Goal: Contribute content: Add original content to the website for others to see

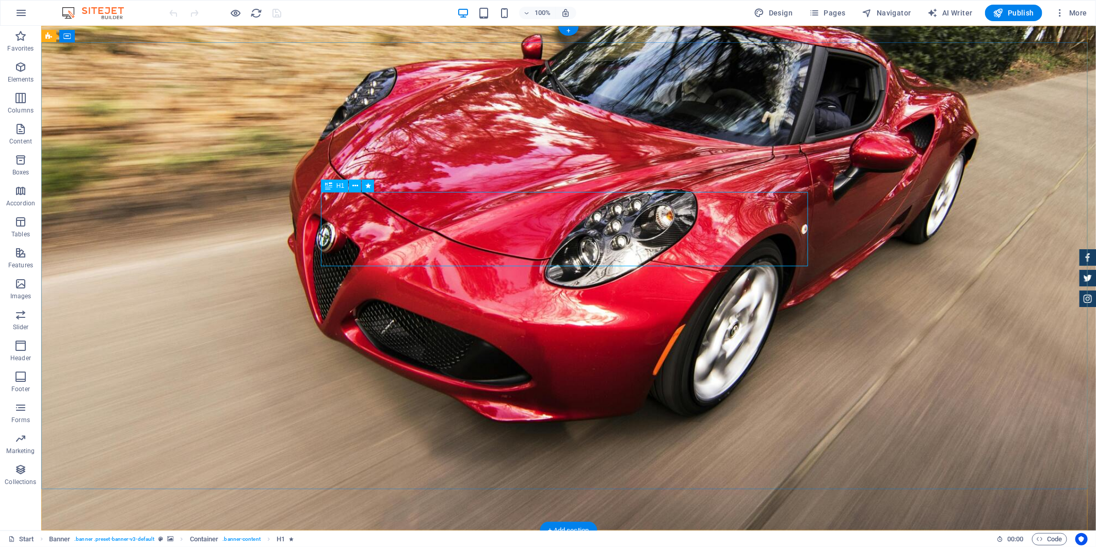
click at [568, 31] on div "+" at bounding box center [568, 30] width 20 height 9
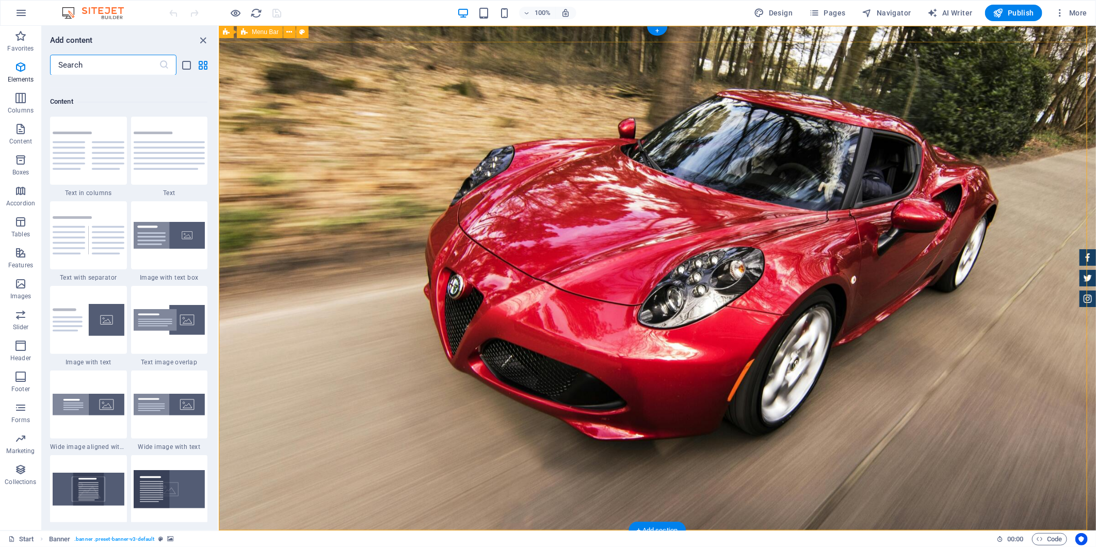
scroll to position [1804, 0]
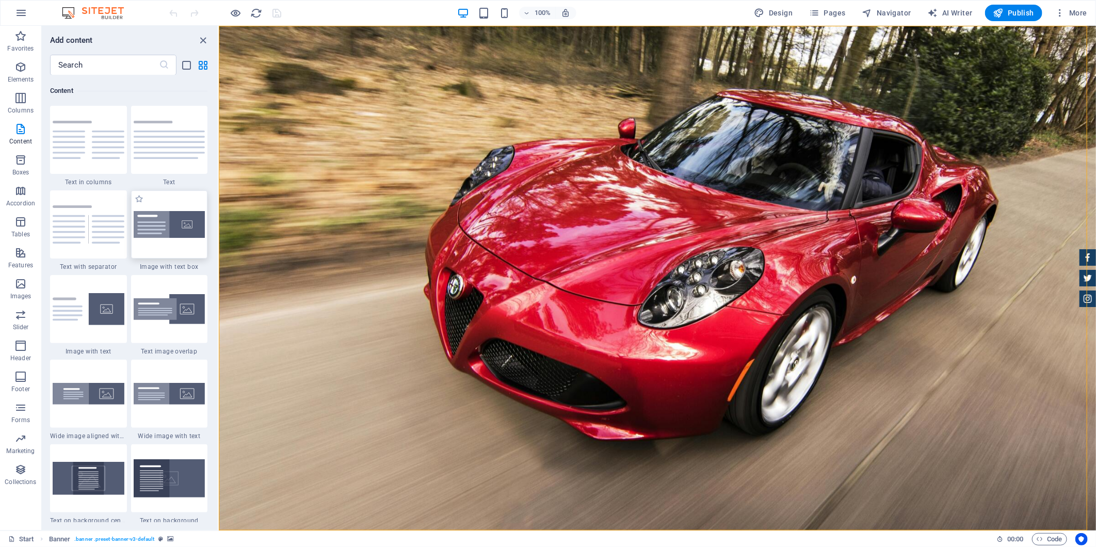
drag, startPoint x: 174, startPoint y: 215, endPoint x: 38, endPoint y: 186, distance: 138.6
click at [174, 215] on img at bounding box center [170, 224] width 72 height 27
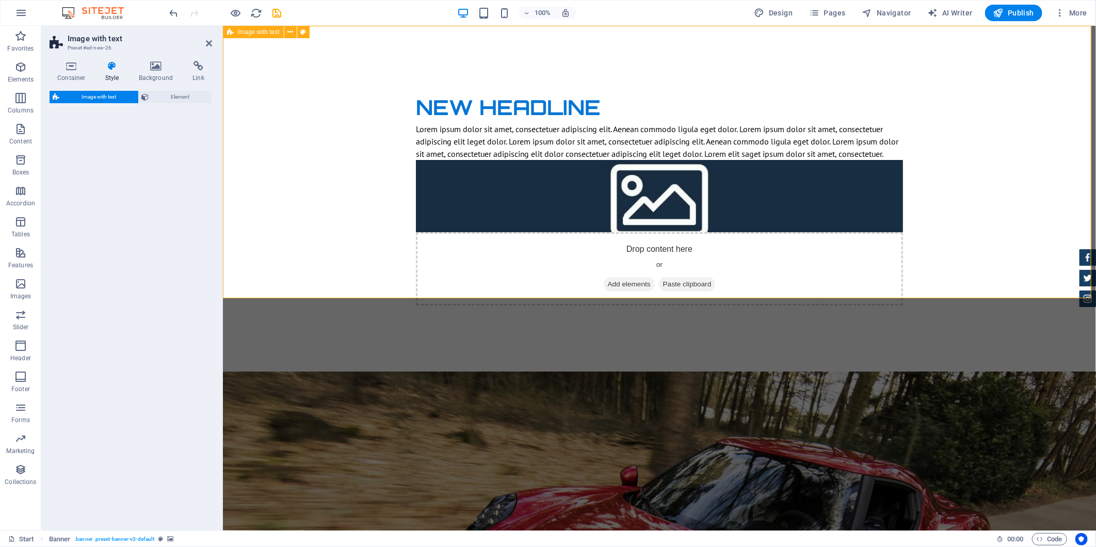
select select "rem"
select select "px"
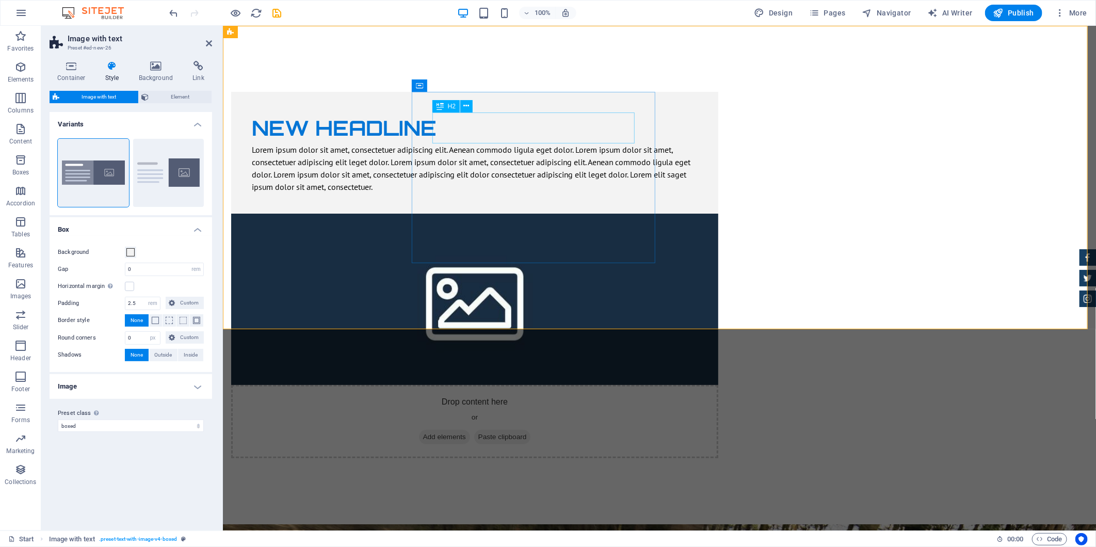
click at [493, 120] on div "New headline" at bounding box center [474, 127] width 446 height 31
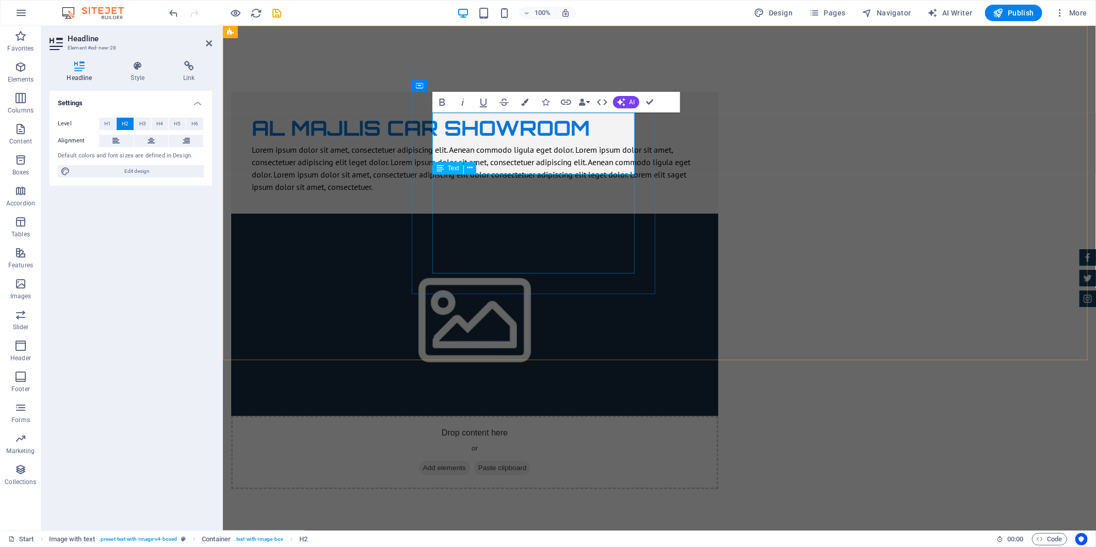
click at [595, 192] on div "Lorem ipsum dolor sit amet, consectetuer adipiscing elit. Aenean commodo ligula…" at bounding box center [474, 168] width 446 height 50
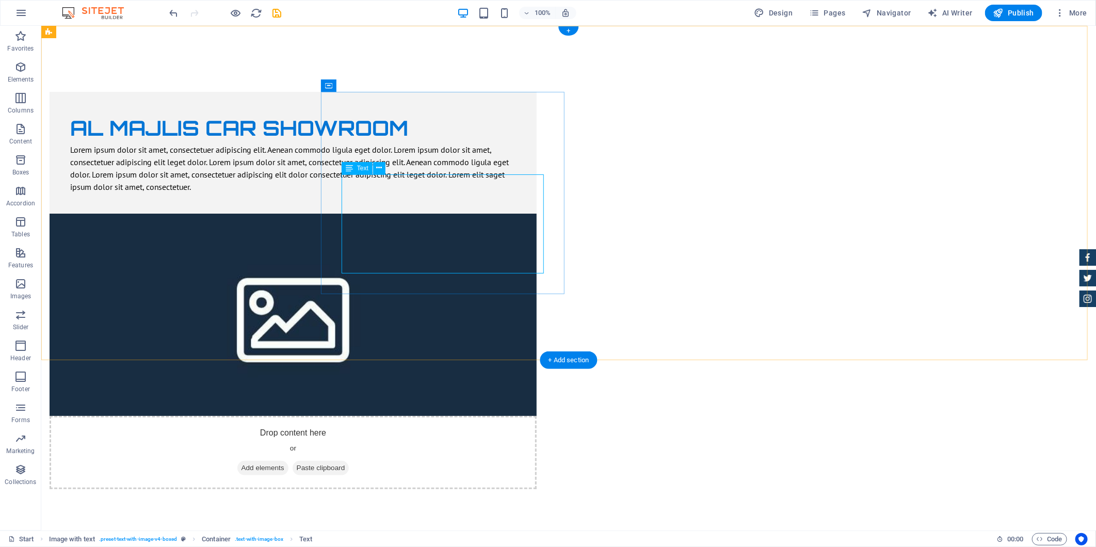
click at [489, 192] on div "Lorem ipsum dolor sit amet, consectetuer adipiscing elit. Aenean commodo ligula…" at bounding box center [293, 168] width 446 height 50
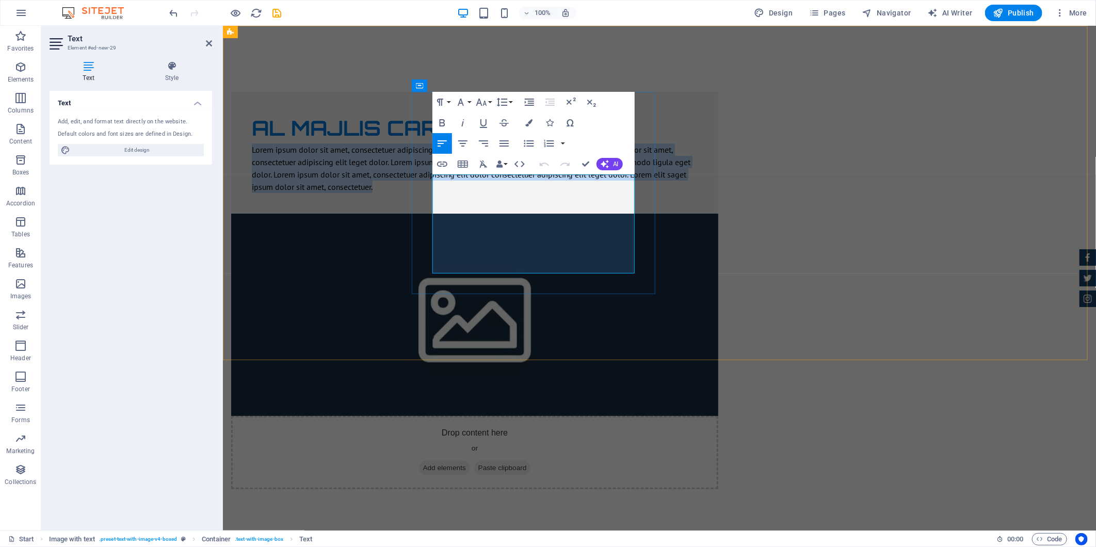
drag, startPoint x: 516, startPoint y: 270, endPoint x: 425, endPoint y: 152, distance: 149.3
click at [425, 152] on div "Al Majlis car showroom Lorem ipsum dolor sit amet, consectetuer adipiscing elit…" at bounding box center [474, 152] width 487 height 122
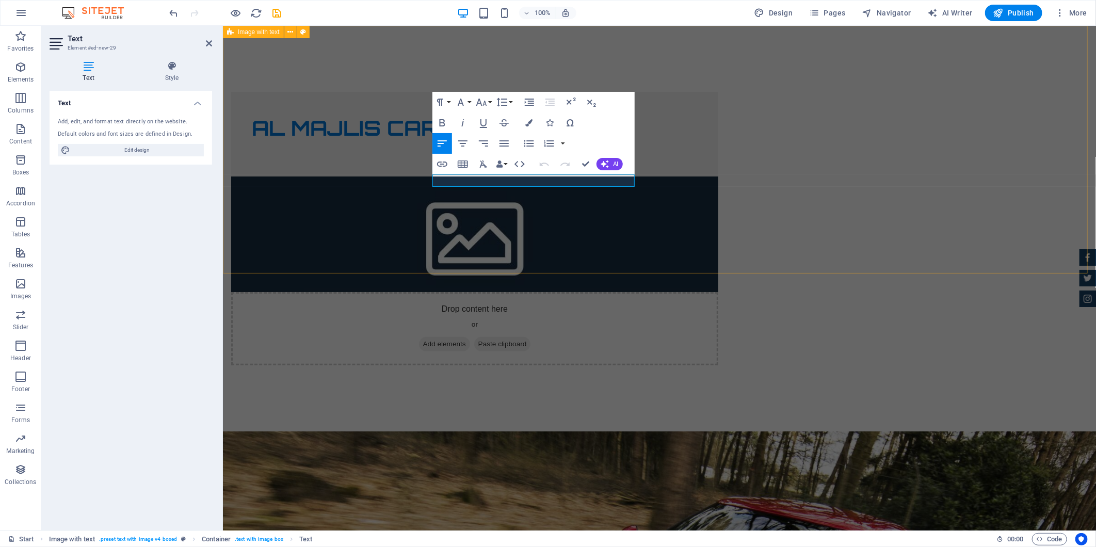
click at [384, 173] on div "Al Majlis car showroom Drop content here or Add elements Paste clipboard" at bounding box center [658, 228] width 873 height 406
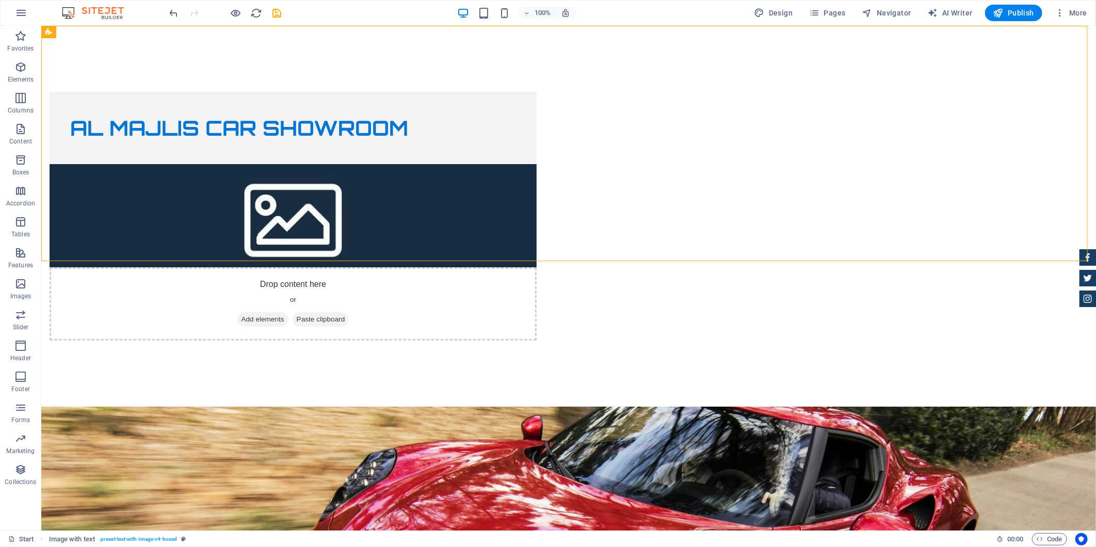
click at [807, 251] on div "Al Majlis car showroom Drop content here or Add elements Paste clipboard" at bounding box center [568, 215] width 1055 height 381
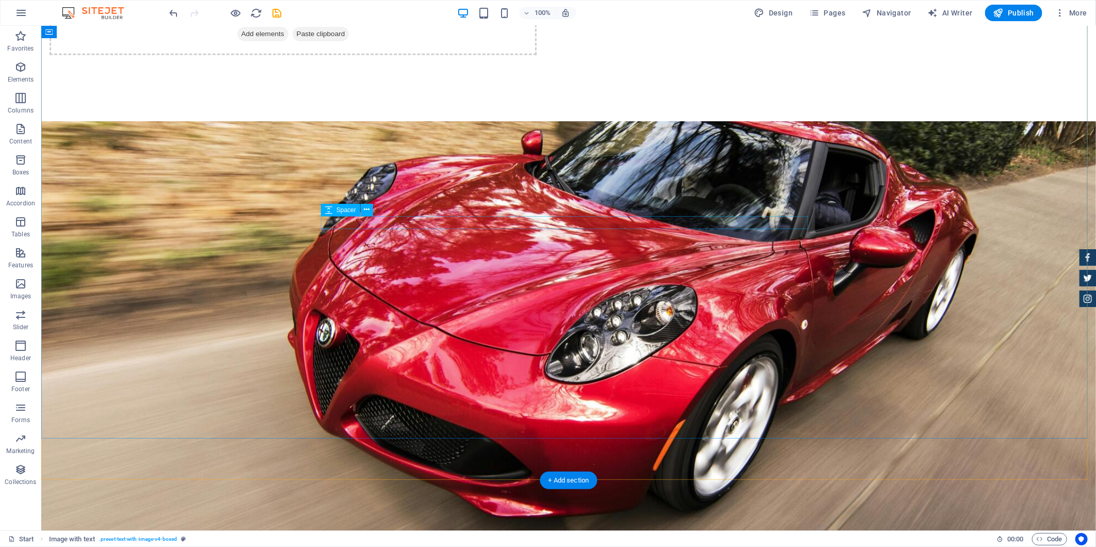
scroll to position [0, 0]
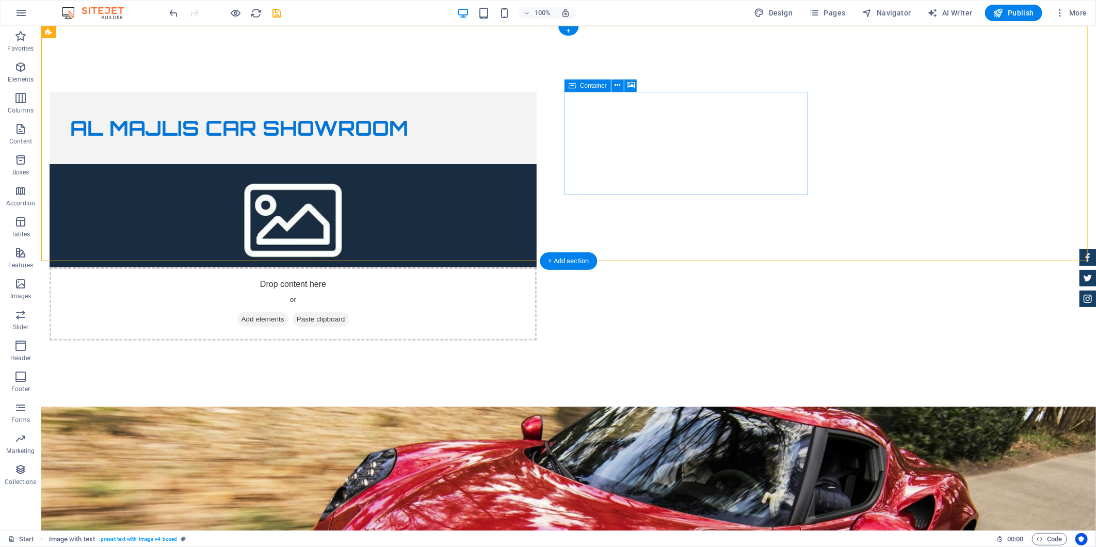
click at [536, 267] on div "Drop content here or Add elements Paste clipboard" at bounding box center [292, 303] width 487 height 73
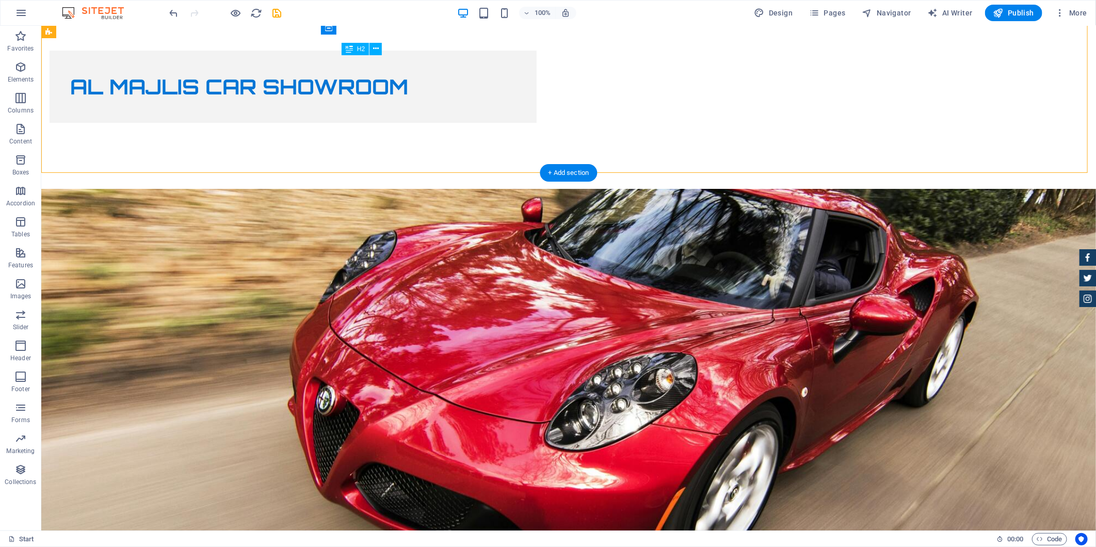
scroll to position [39, 0]
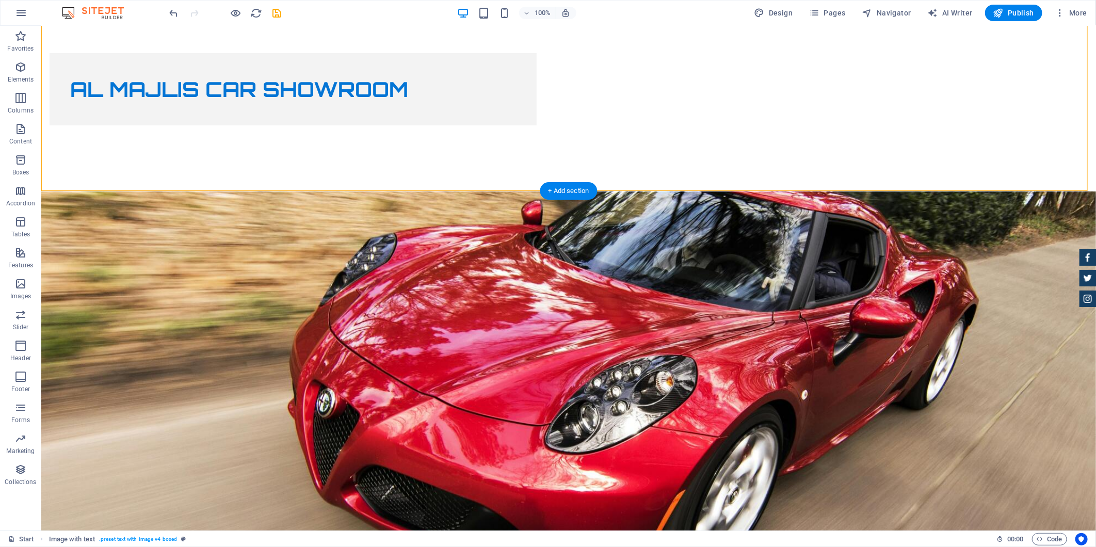
drag, startPoint x: 570, startPoint y: 74, endPoint x: 576, endPoint y: 115, distance: 41.3
click at [536, 115] on div "Al Majlis car showroom" at bounding box center [292, 89] width 487 height 72
drag, startPoint x: 594, startPoint y: 110, endPoint x: 593, endPoint y: 122, distance: 11.4
click at [536, 122] on div "Al Majlis car showroom" at bounding box center [292, 89] width 487 height 72
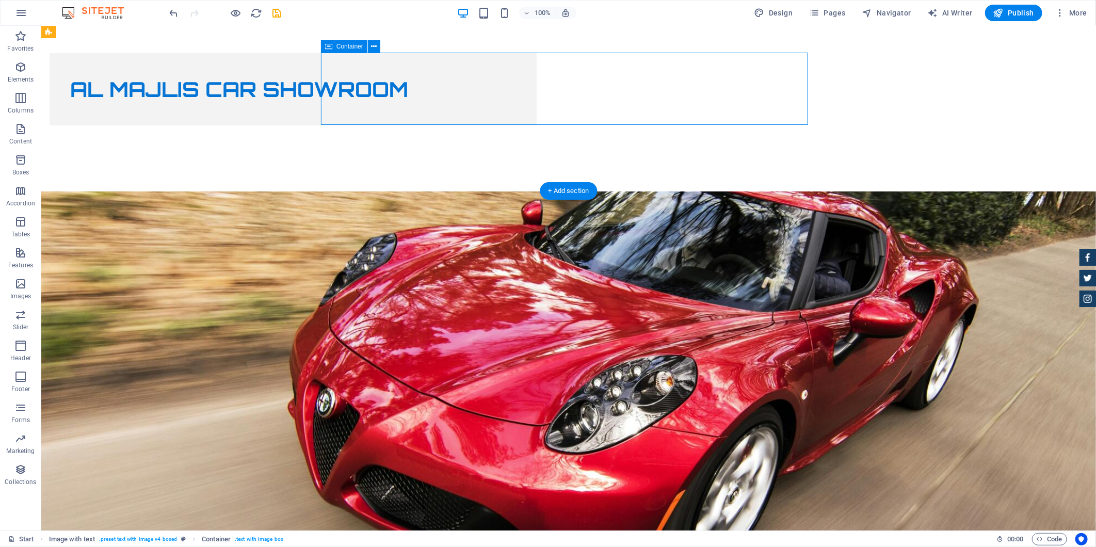
click at [536, 122] on div "Al Majlis car showroom" at bounding box center [292, 89] width 487 height 72
drag, startPoint x: 591, startPoint y: 114, endPoint x: 583, endPoint y: 127, distance: 15.5
click at [591, 127] on div "Al Majlis car showroom" at bounding box center [568, 89] width 1055 height 204
click at [536, 115] on div "Al Majlis car showroom" at bounding box center [292, 89] width 487 height 72
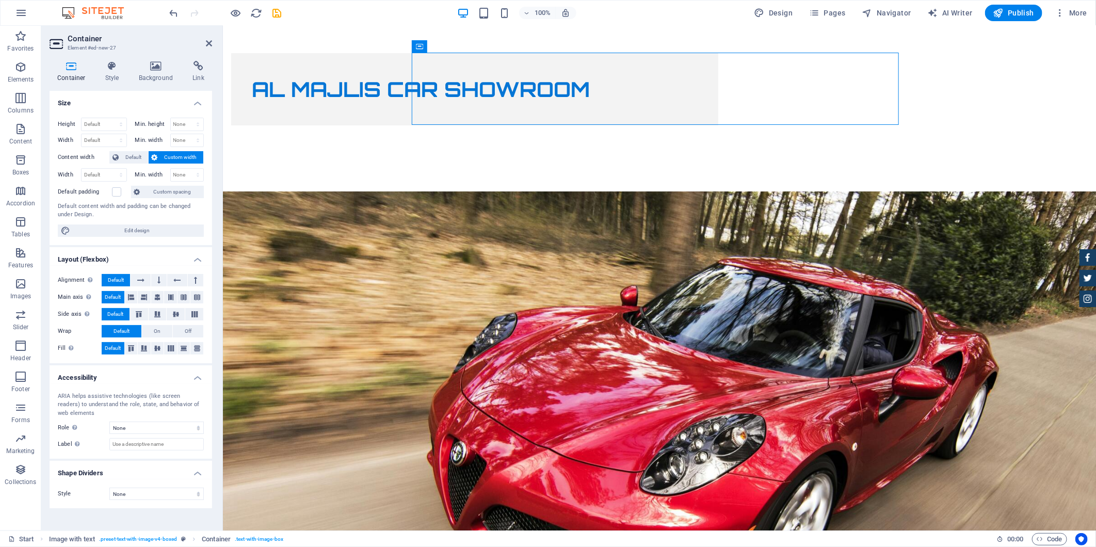
drag, startPoint x: 760, startPoint y: 115, endPoint x: 579, endPoint y: 149, distance: 184.9
click at [579, 149] on div "Al Majlis car showroom" at bounding box center [658, 89] width 873 height 204
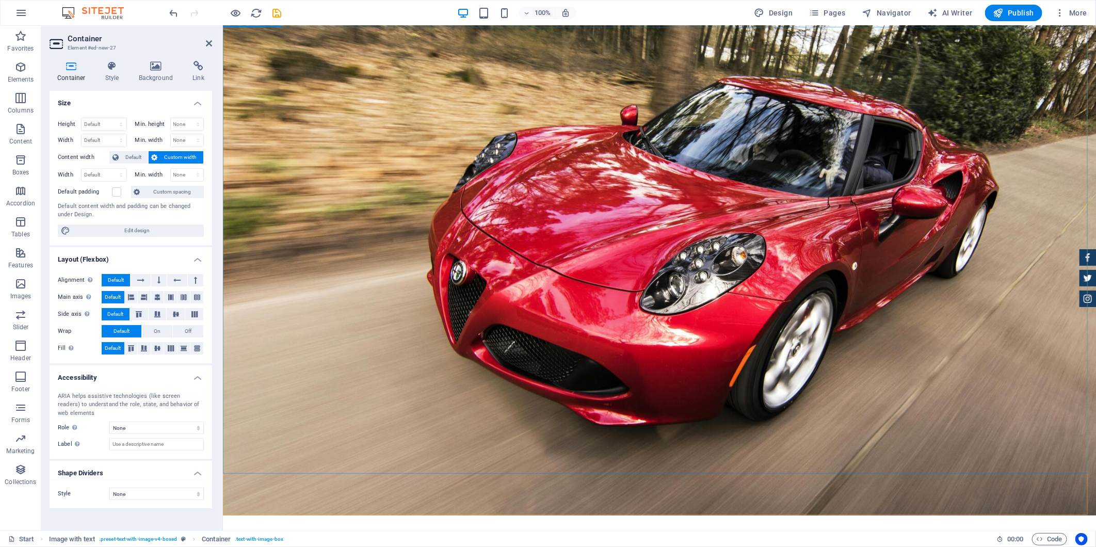
scroll to position [0, 0]
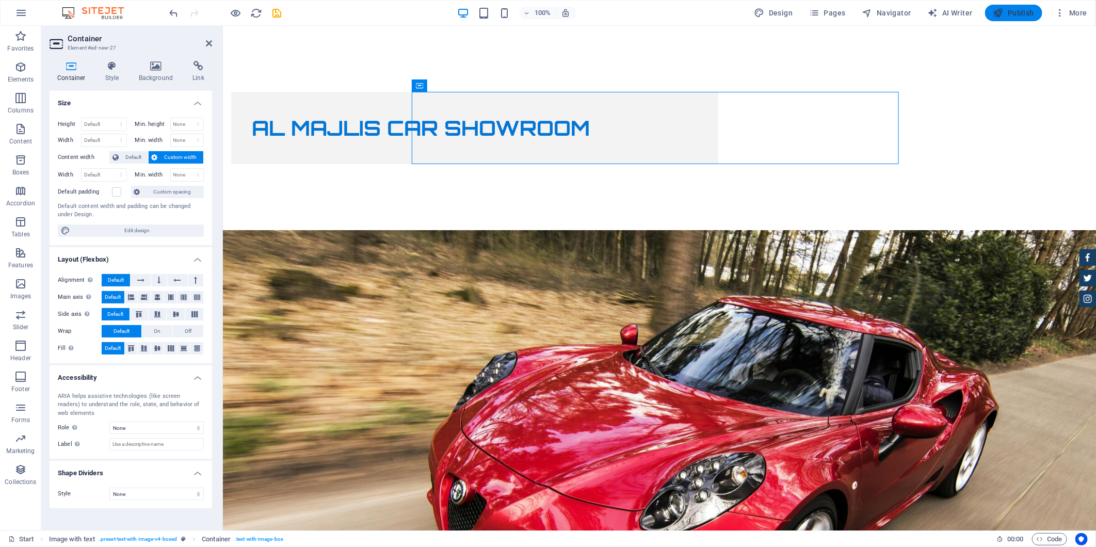
click at [1018, 18] on span "Publish" at bounding box center [1013, 13] width 41 height 10
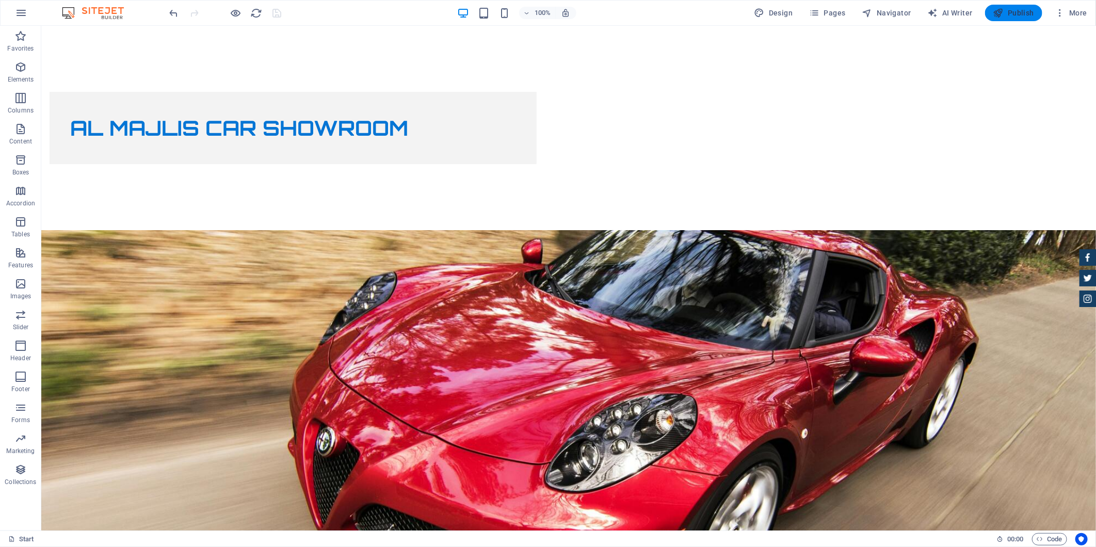
click at [1013, 7] on button "Publish" at bounding box center [1013, 13] width 57 height 17
